Goal: Complete application form: Complete application form

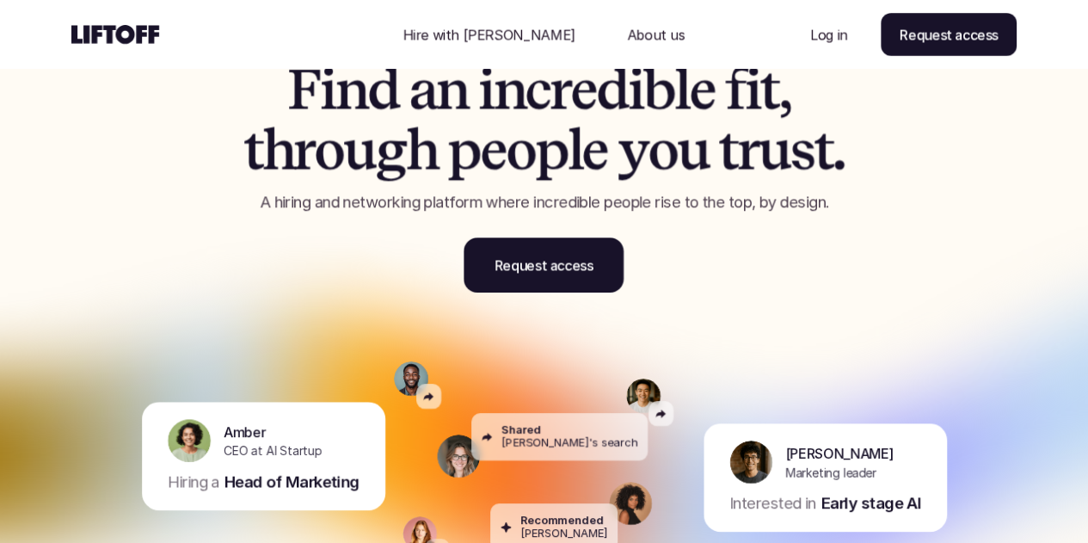
scroll to position [86, 0]
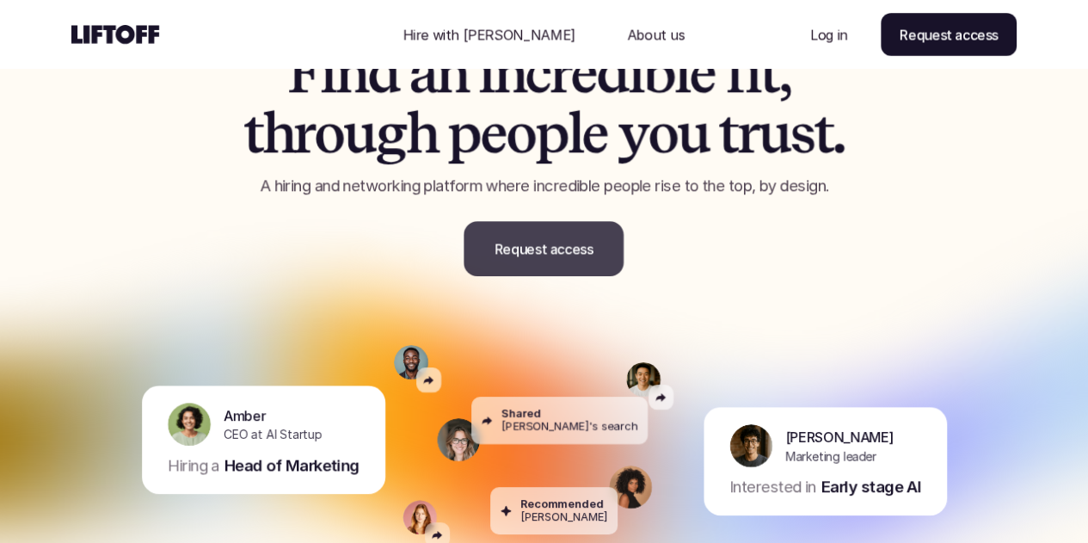
click at [559, 249] on p "Request access" at bounding box center [544, 248] width 98 height 21
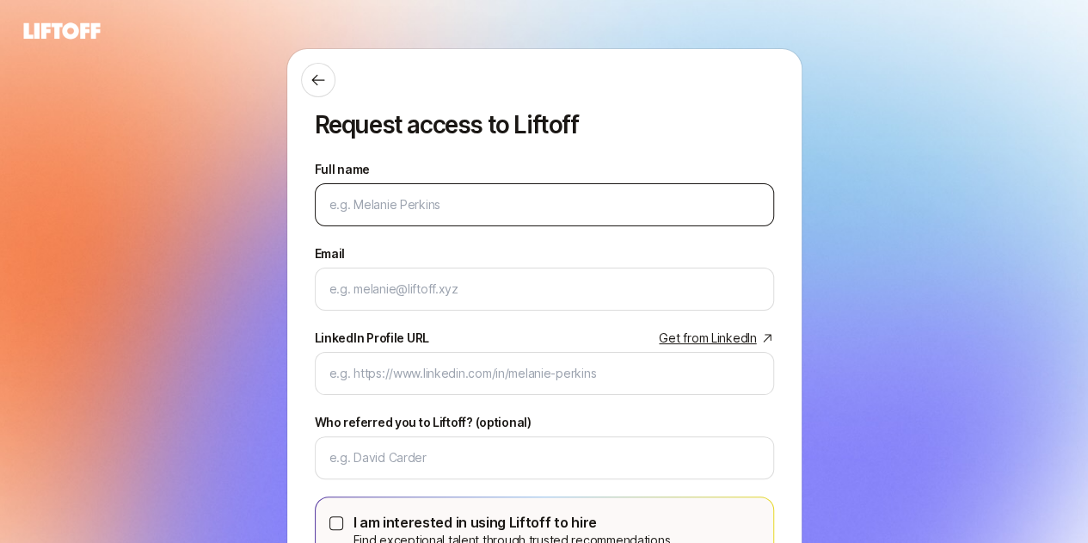
click at [422, 206] on input "Full name" at bounding box center [545, 204] width 430 height 21
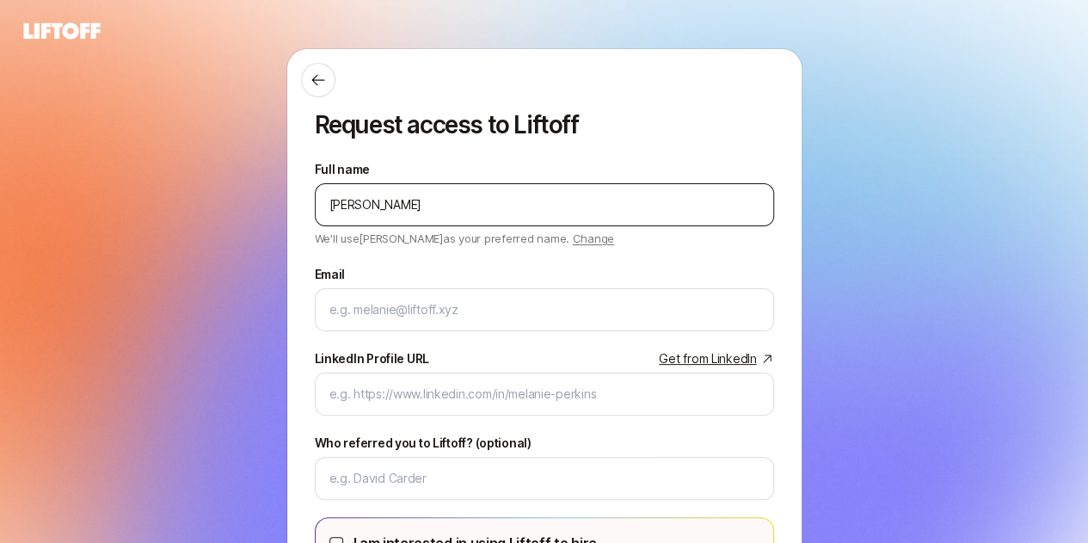
type input "[PERSON_NAME]"
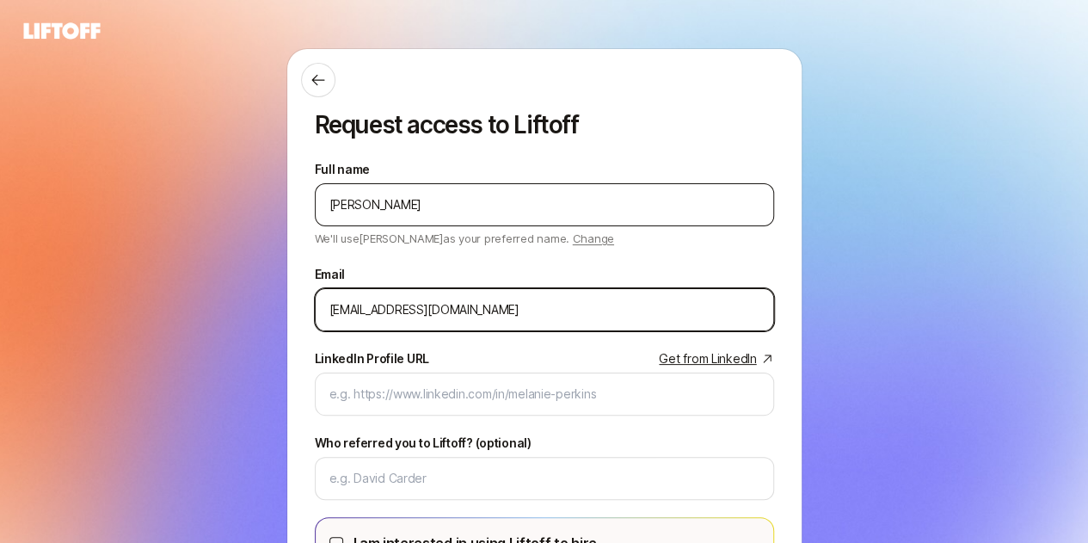
type input "[EMAIL_ADDRESS][DOMAIN_NAME]"
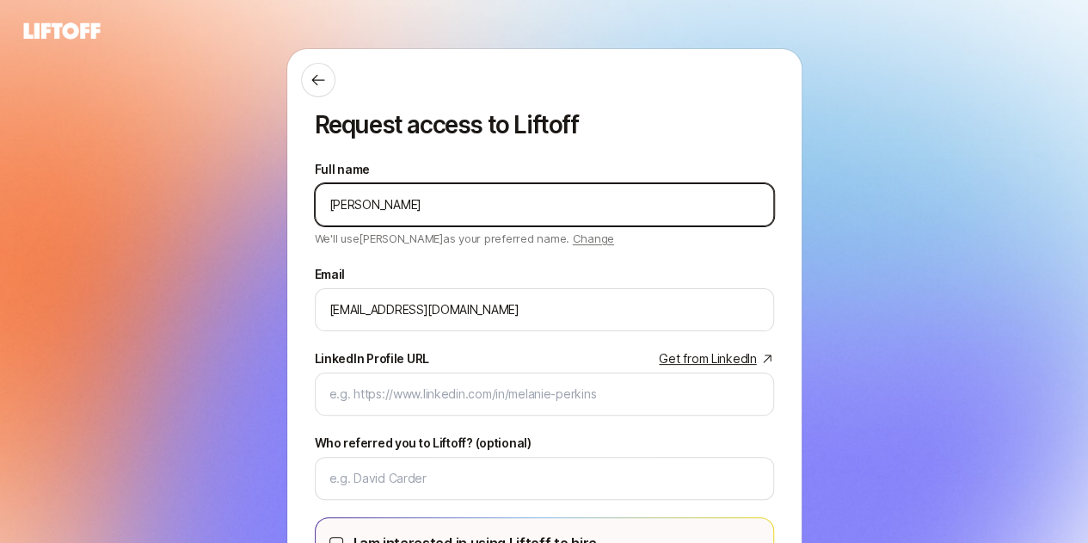
click at [370, 200] on input "[PERSON_NAME]" at bounding box center [545, 204] width 430 height 21
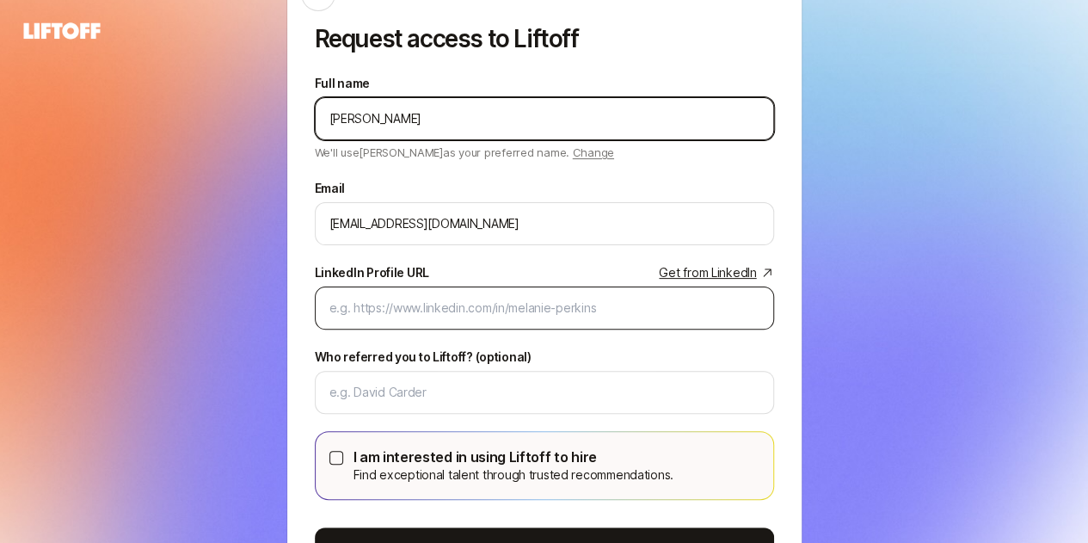
type input "[PERSON_NAME]"
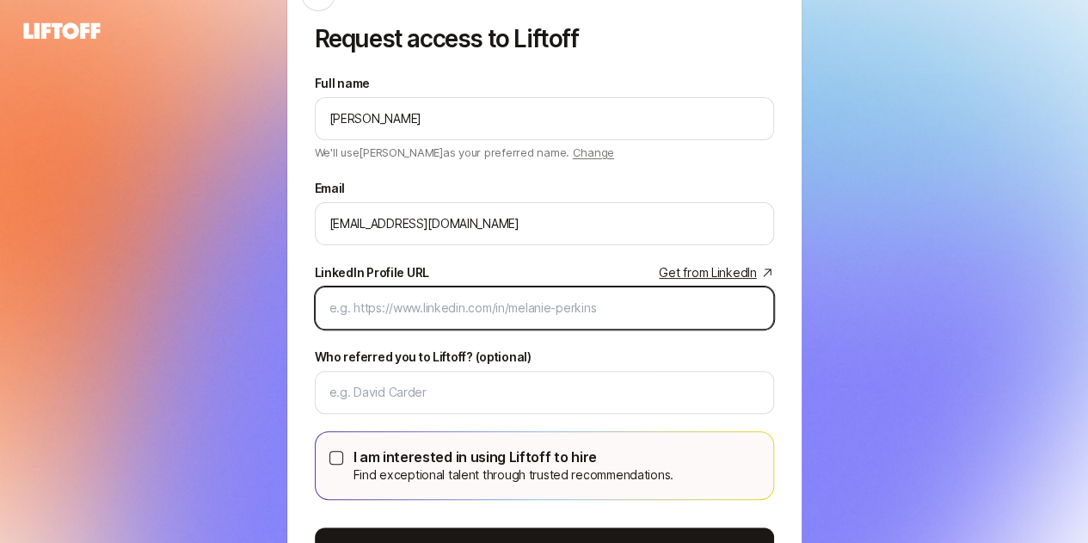
click at [368, 300] on input "LinkedIn Profile URL Get from LinkedIn" at bounding box center [545, 308] width 430 height 21
paste input "https://www.linkedin.com/in/jessbrill/"
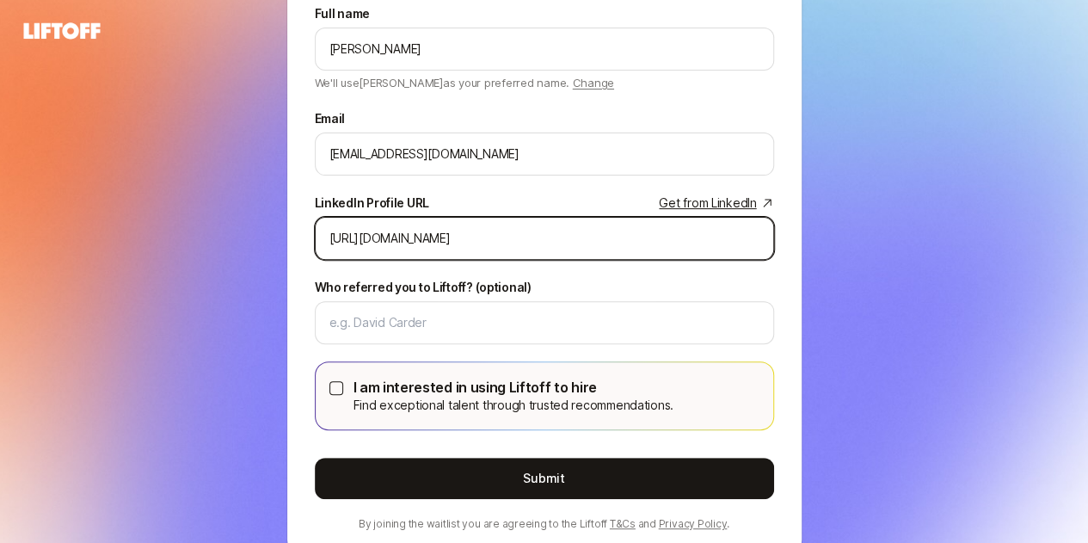
scroll to position [231, 0]
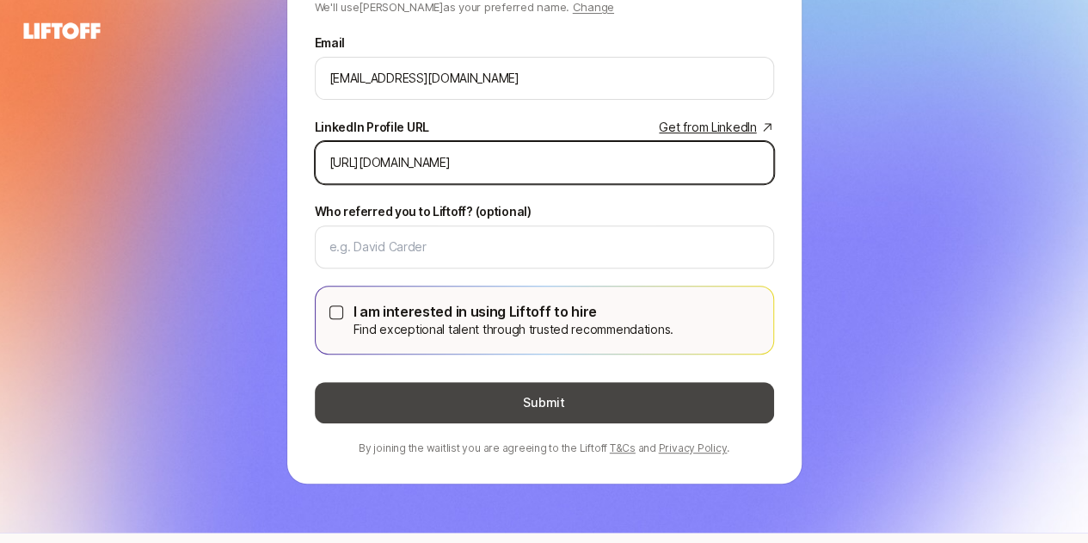
type input "https://www.linkedin.com/in/jessbrill/"
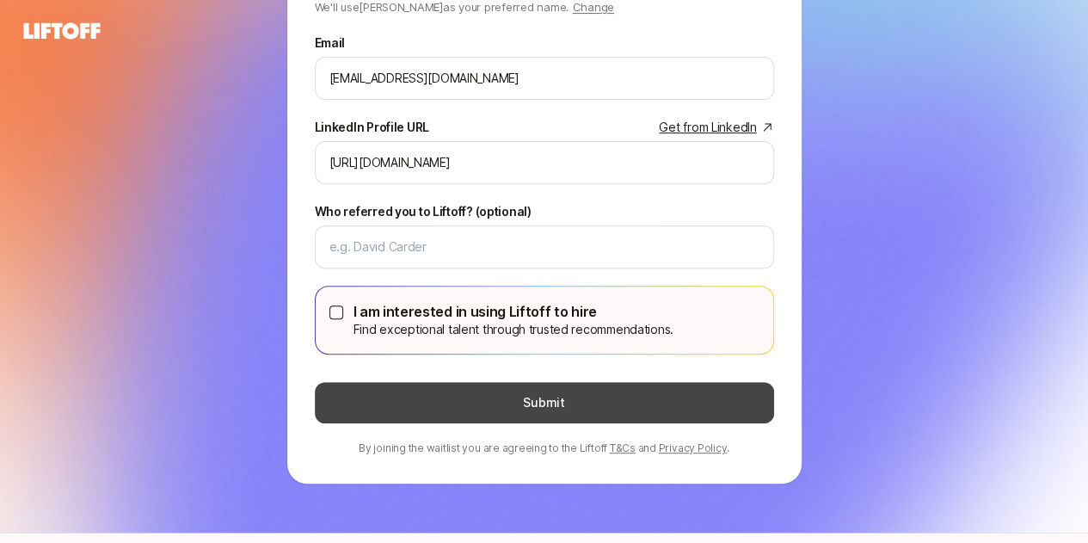
click at [494, 396] on button "Submit" at bounding box center [544, 402] width 459 height 41
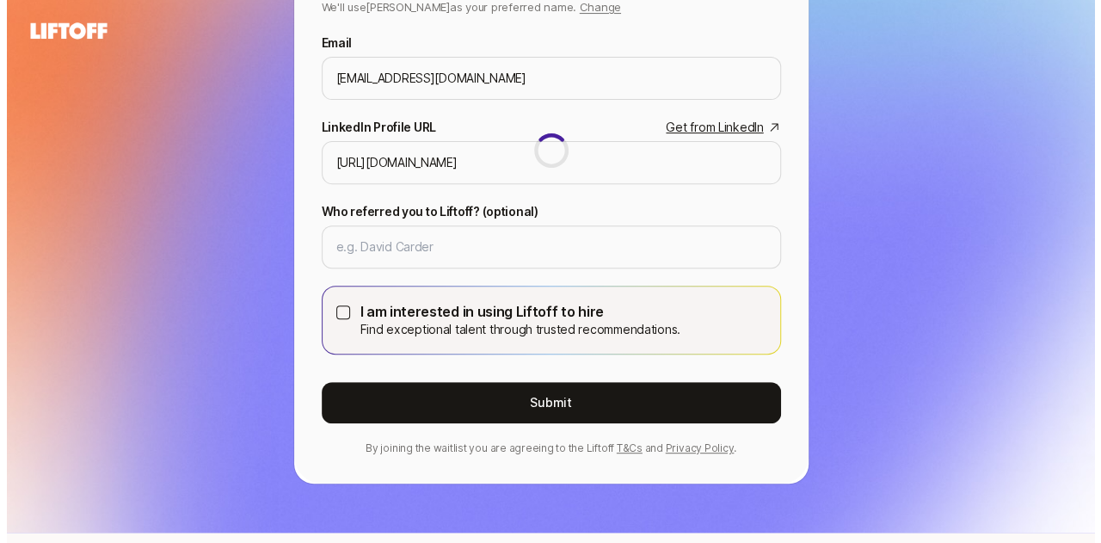
scroll to position [0, 0]
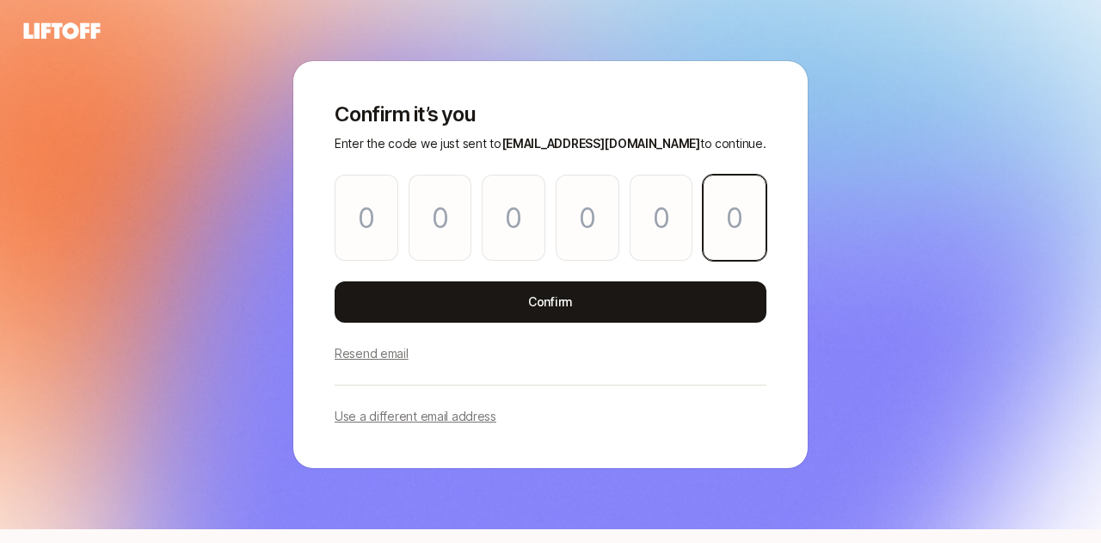
paste input "9"
type input "5"
type input "8"
type input "0"
type input "5"
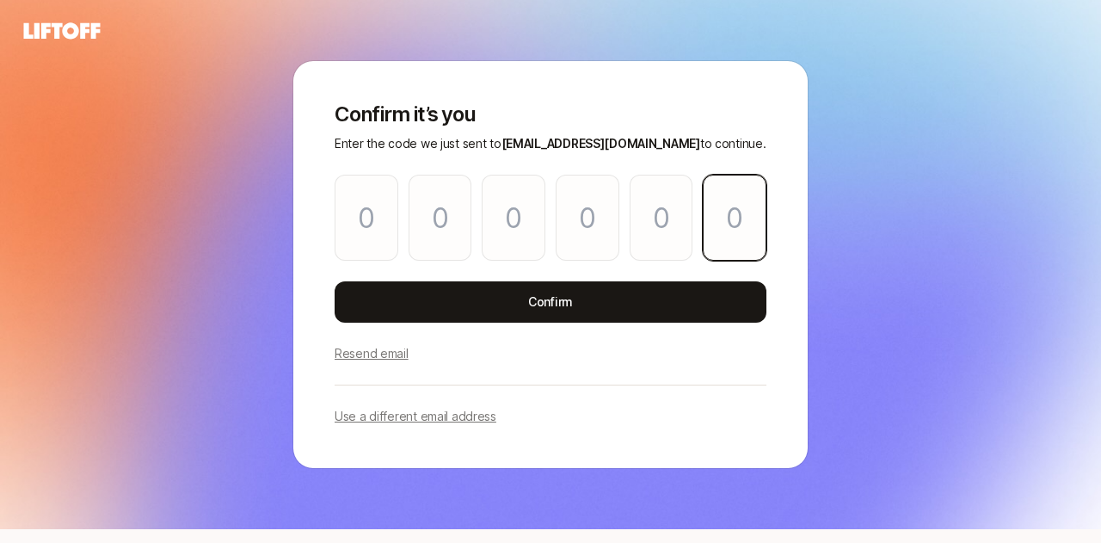
type input "9"
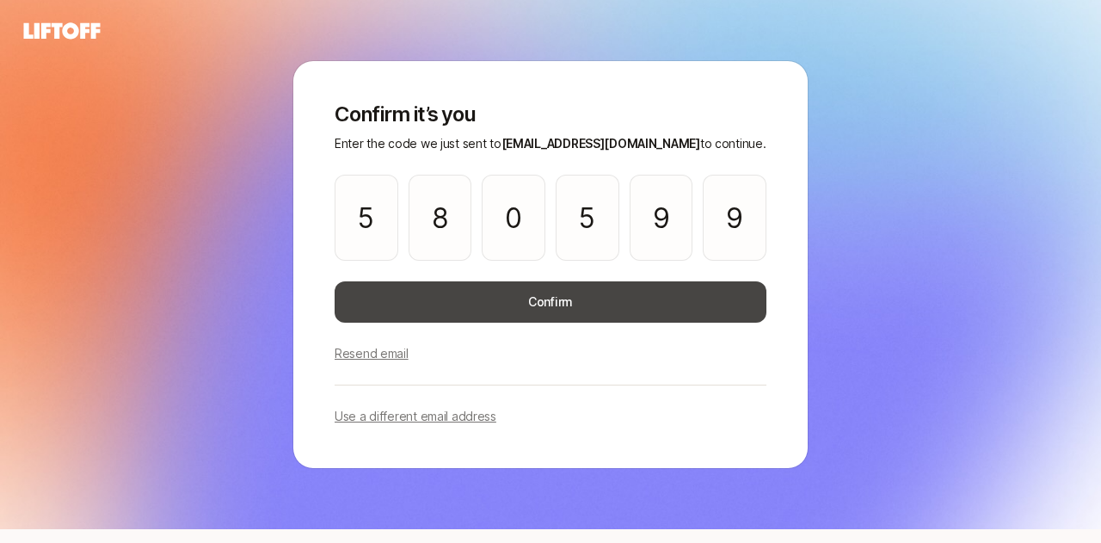
click at [451, 288] on button "Confirm" at bounding box center [551, 301] width 432 height 41
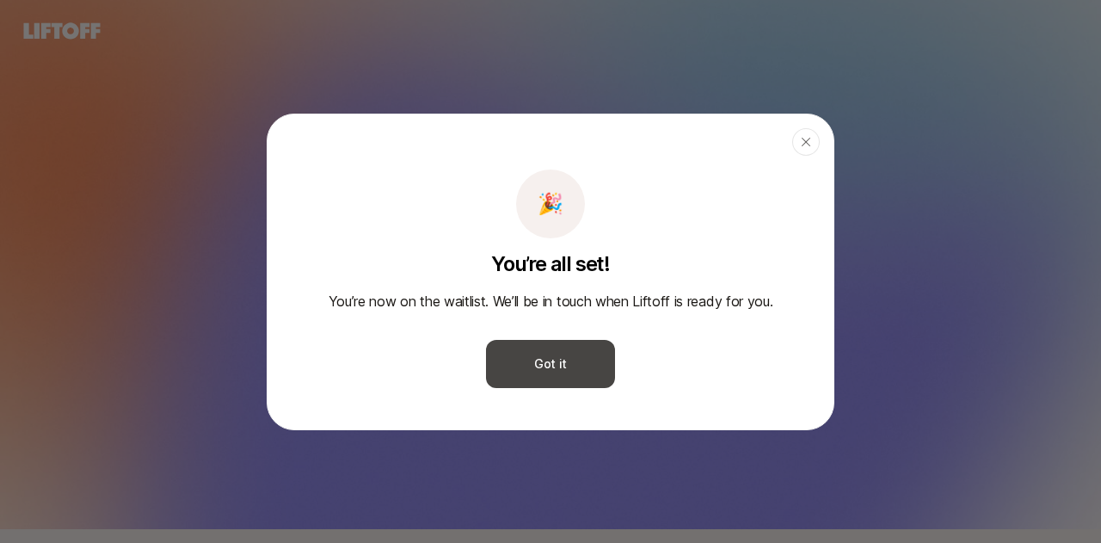
click at [566, 359] on button "Got it" at bounding box center [550, 364] width 129 height 48
